Goal: Transaction & Acquisition: Purchase product/service

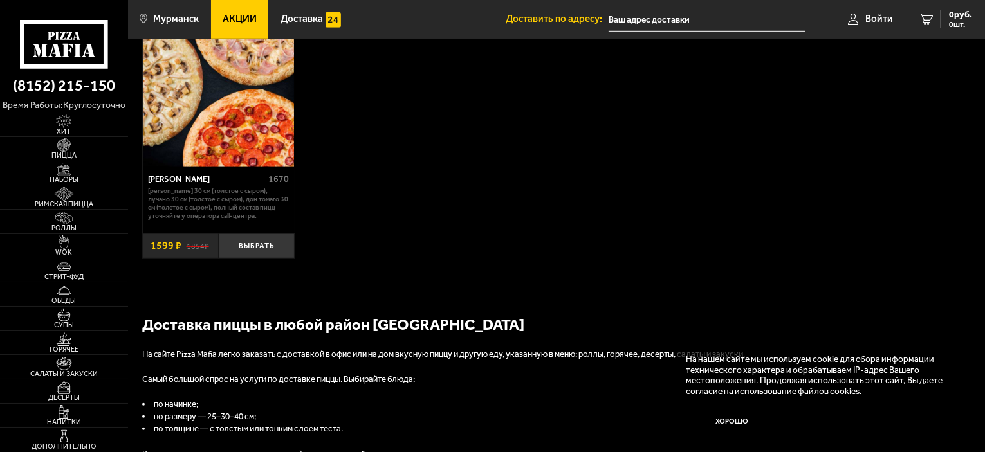
scroll to position [875, 0]
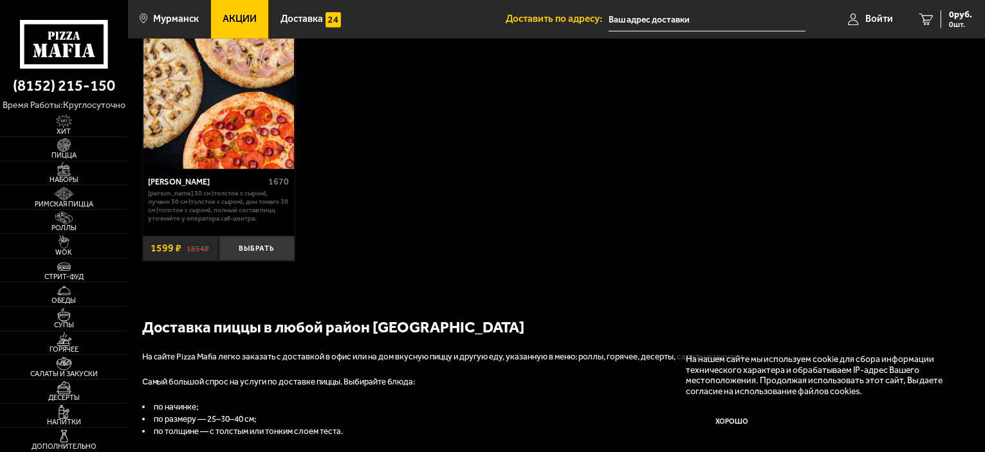
click at [243, 14] on span "Акции" at bounding box center [240, 19] width 34 height 10
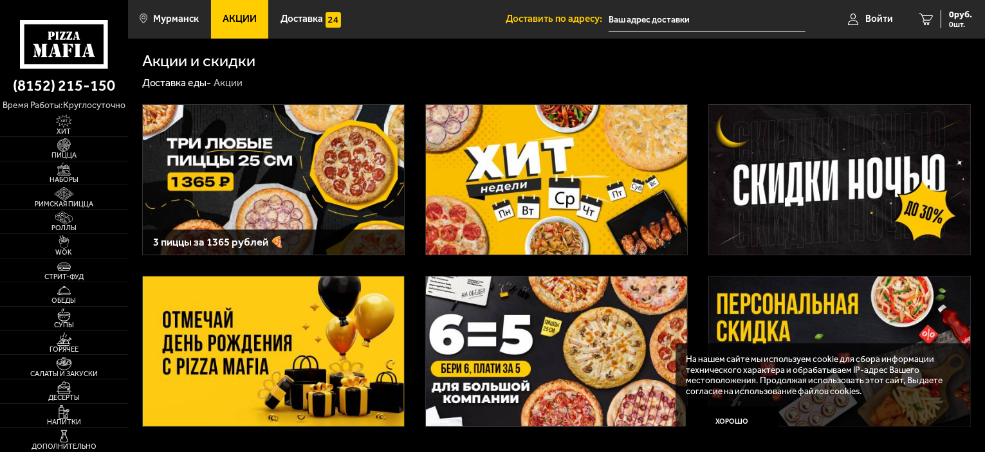
click at [295, 163] on img at bounding box center [273, 180] width 261 height 150
click at [579, 206] on img at bounding box center [556, 180] width 261 height 150
